Goal: Find specific page/section: Find specific page/section

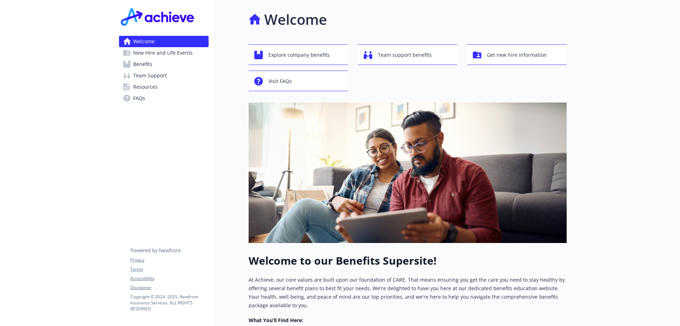
click at [148, 99] on link "FAQs" at bounding box center [164, 97] width 90 height 11
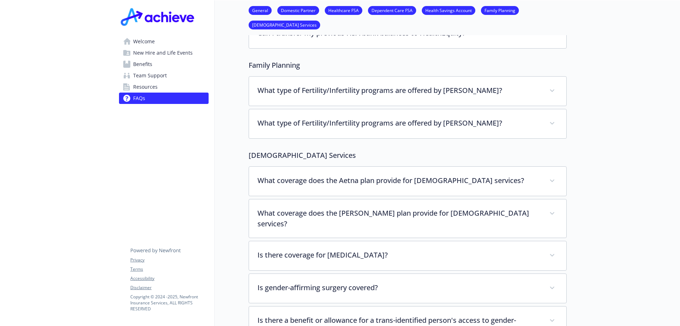
scroll to position [1382, 0]
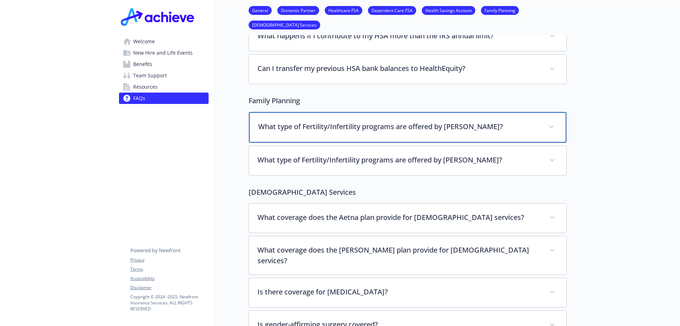
click at [552, 121] on span at bounding box center [551, 126] width 11 height 11
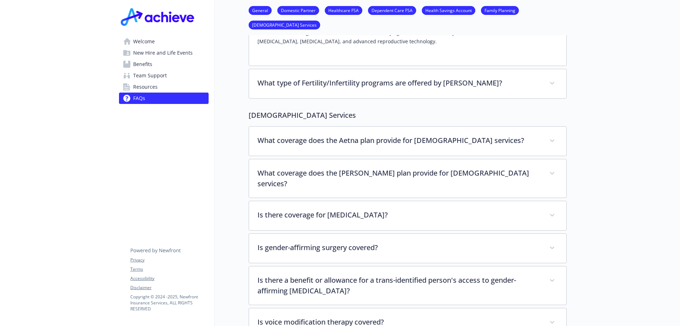
scroll to position [1394, 0]
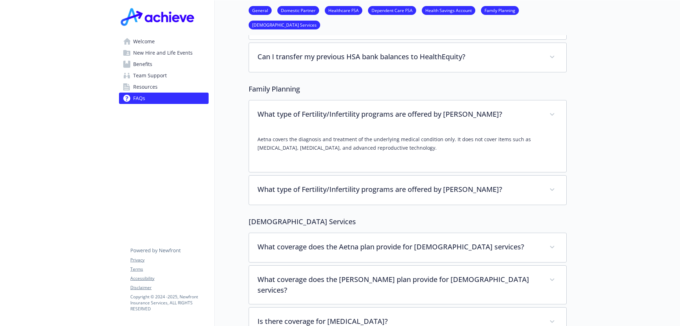
click at [147, 82] on span "Resources" at bounding box center [145, 86] width 24 height 11
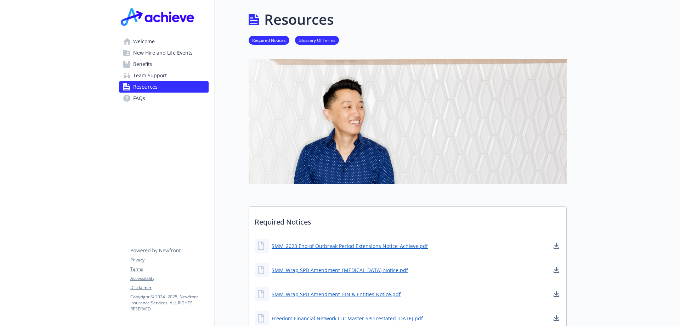
click at [162, 77] on span "Team Support" at bounding box center [150, 75] width 34 height 11
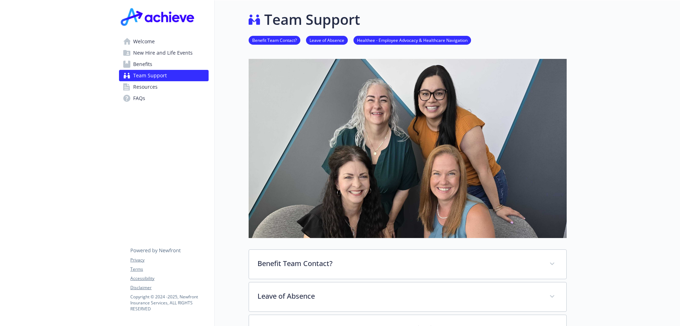
scroll to position [163, 0]
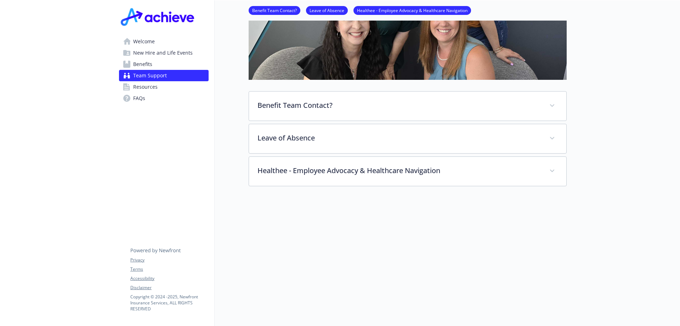
click at [166, 63] on link "Benefits" at bounding box center [164, 63] width 90 height 11
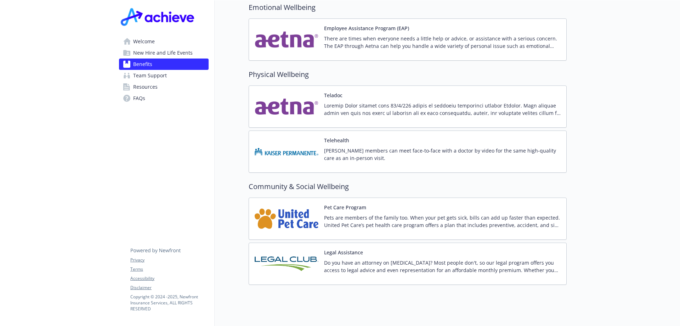
scroll to position [1354, 0]
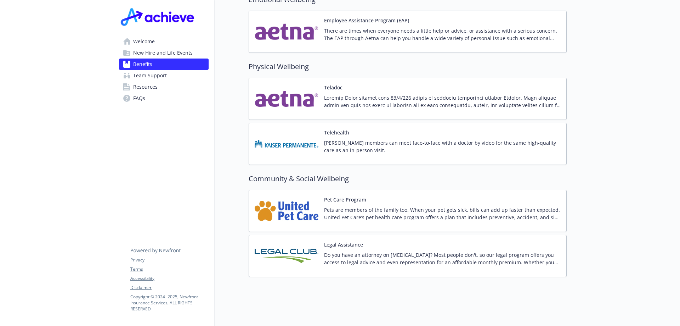
click at [160, 47] on span "New Hire and Life Events" at bounding box center [163, 52] width 60 height 11
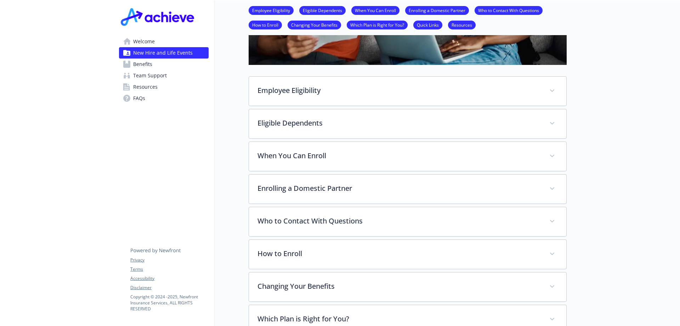
scroll to position [365, 0]
